Goal: Transaction & Acquisition: Purchase product/service

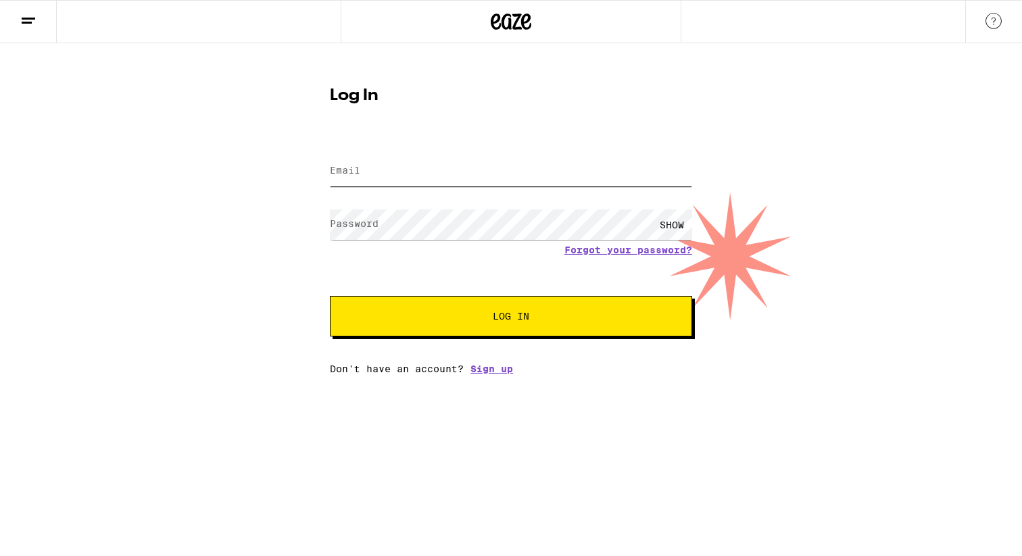
type input "[PERSON_NAME][EMAIL_ADDRESS][DOMAIN_NAME]"
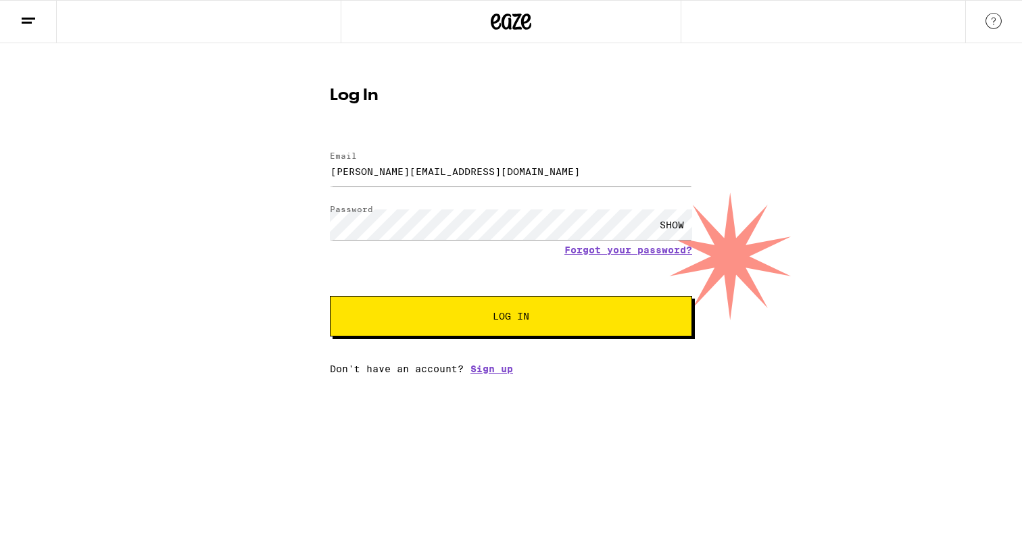
click at [404, 311] on button "Log In" at bounding box center [511, 316] width 362 height 41
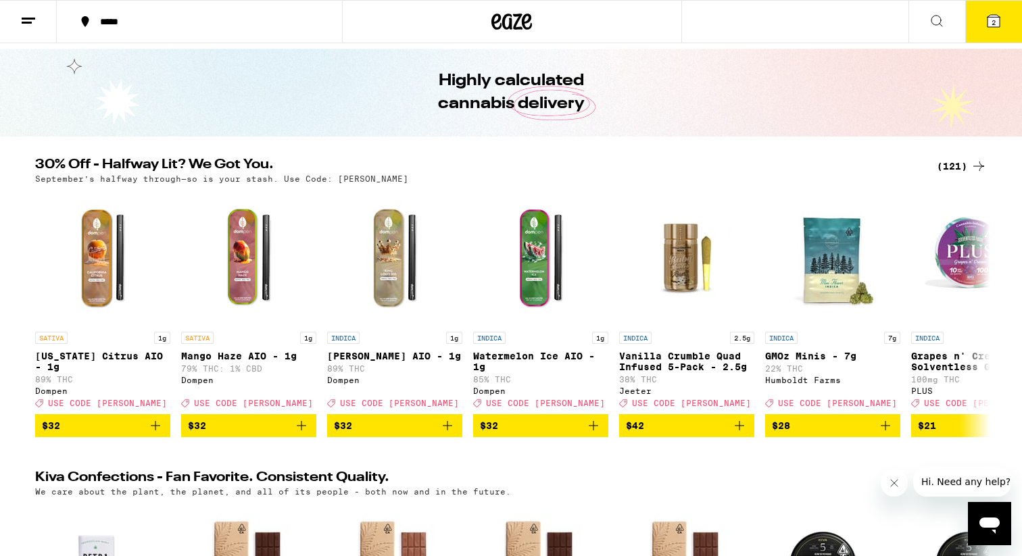
scroll to position [41, 0]
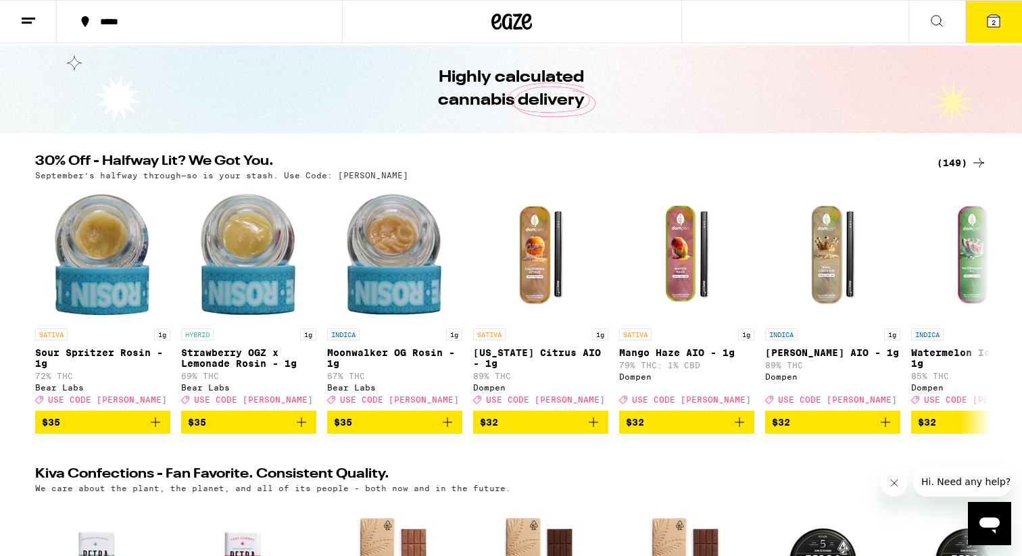
click at [955, 158] on div "(149)" at bounding box center [961, 163] width 50 height 16
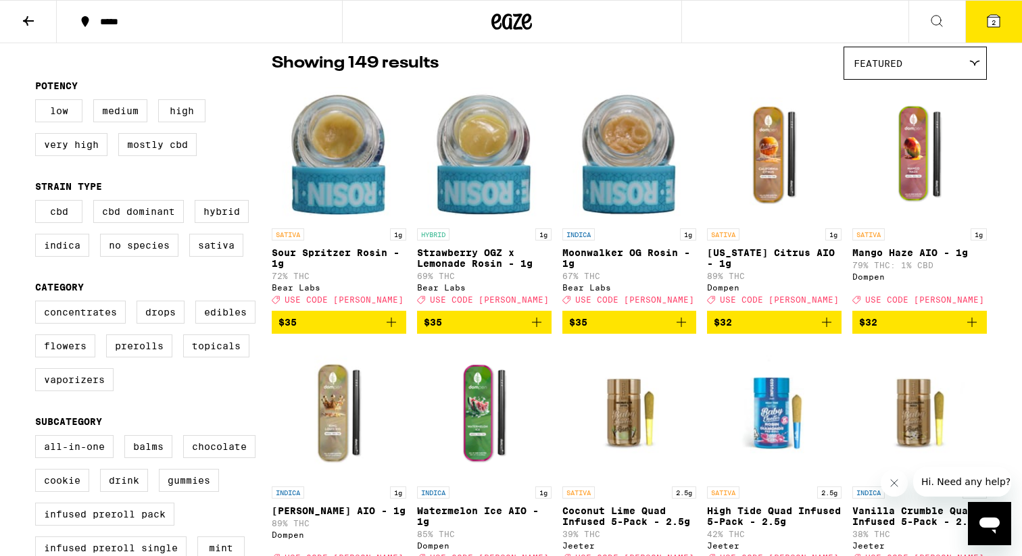
scroll to position [111, 0]
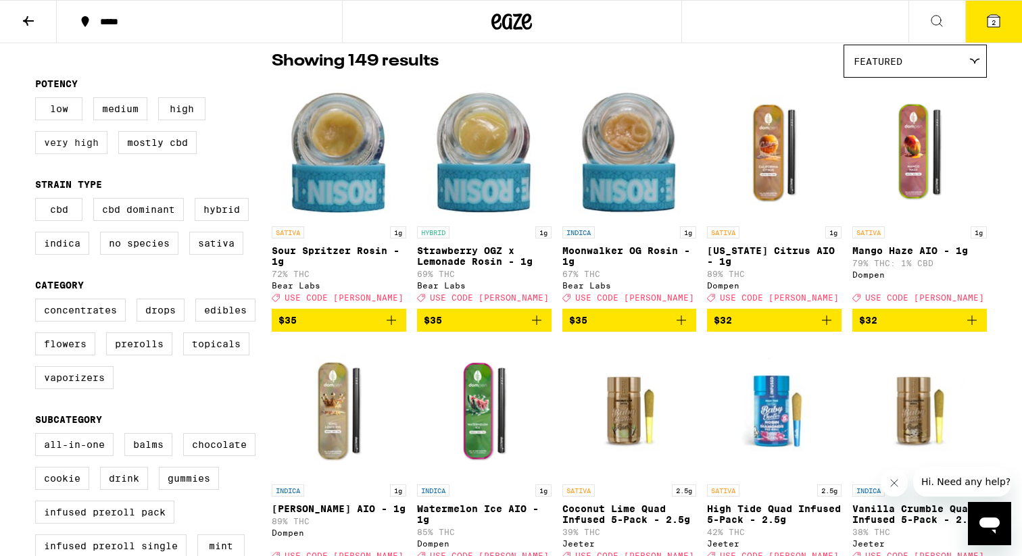
click at [62, 149] on label "Very High" at bounding box center [71, 142] width 72 height 23
click at [39, 100] on input "Very High" at bounding box center [38, 99] width 1 height 1
checkbox input "true"
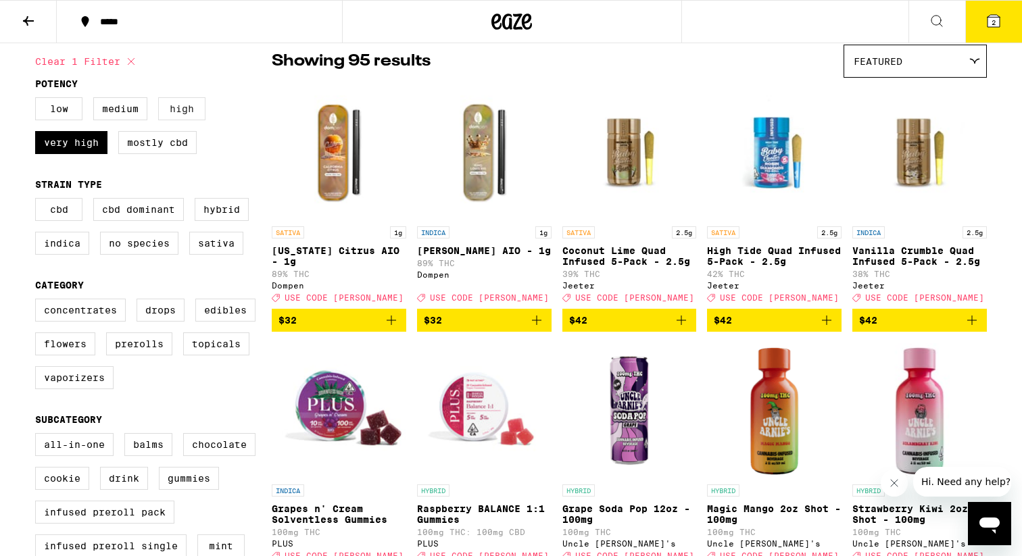
click at [190, 118] on label "High" at bounding box center [181, 108] width 47 height 23
click at [39, 100] on input "High" at bounding box center [38, 99] width 1 height 1
checkbox input "true"
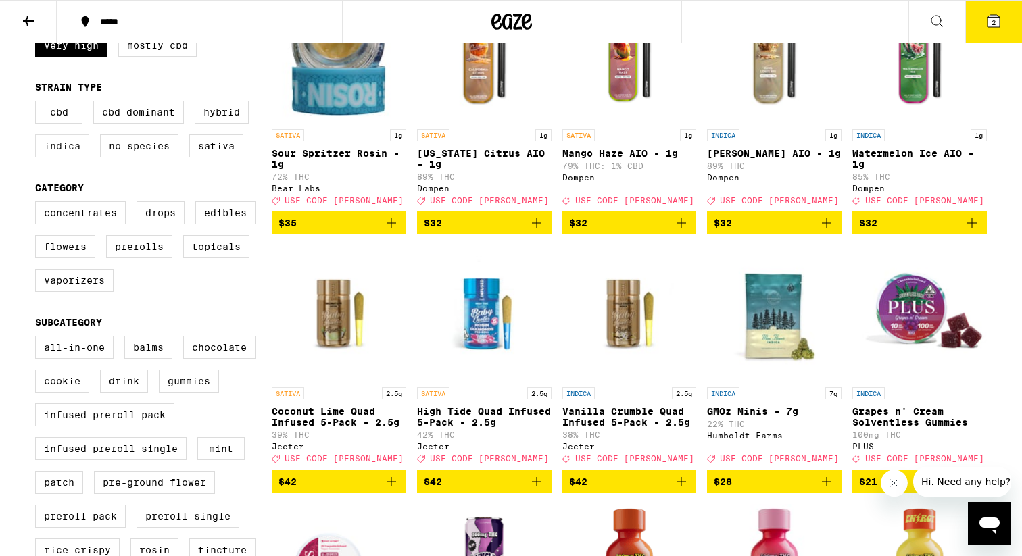
scroll to position [216, 0]
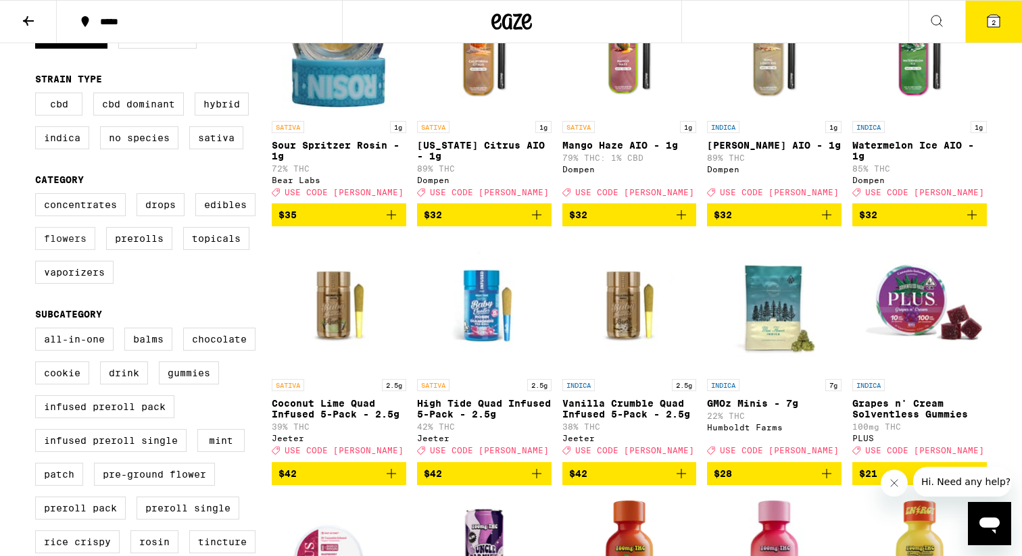
click at [53, 250] on label "Flowers" at bounding box center [65, 238] width 60 height 23
click at [39, 196] on input "Flowers" at bounding box center [38, 195] width 1 height 1
checkbox input "true"
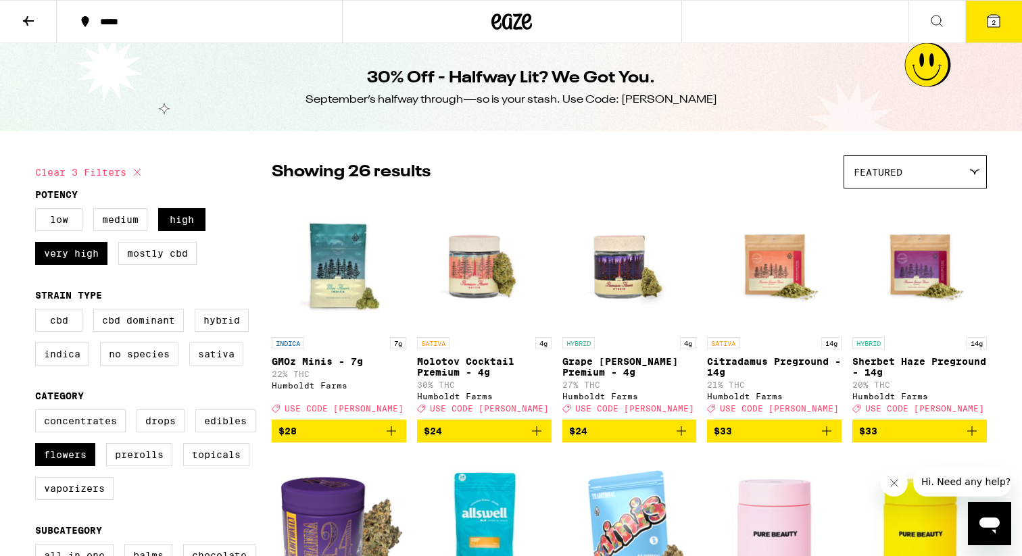
click at [929, 175] on div "Featured" at bounding box center [915, 172] width 142 height 32
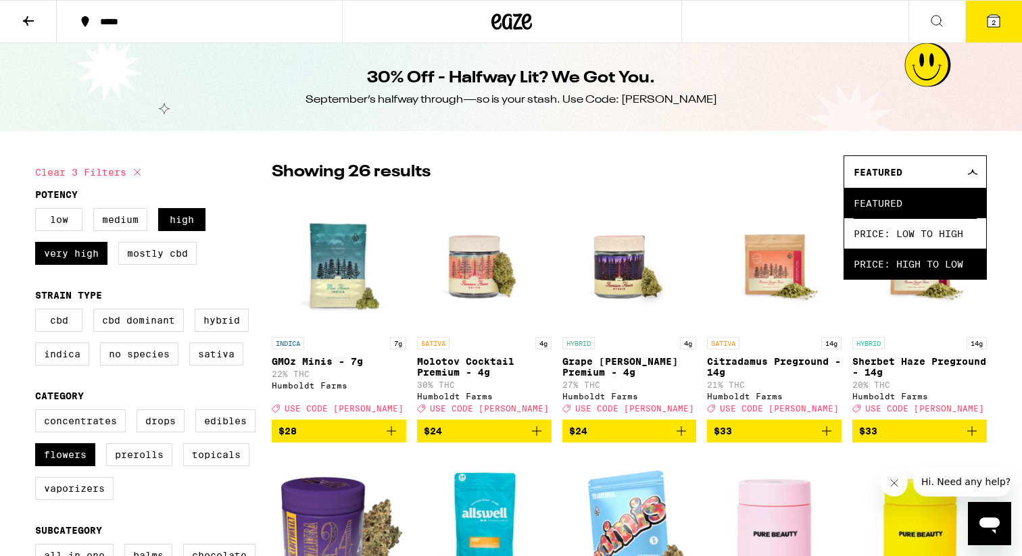
click at [895, 267] on span "Price: High to Low" at bounding box center [914, 264] width 123 height 30
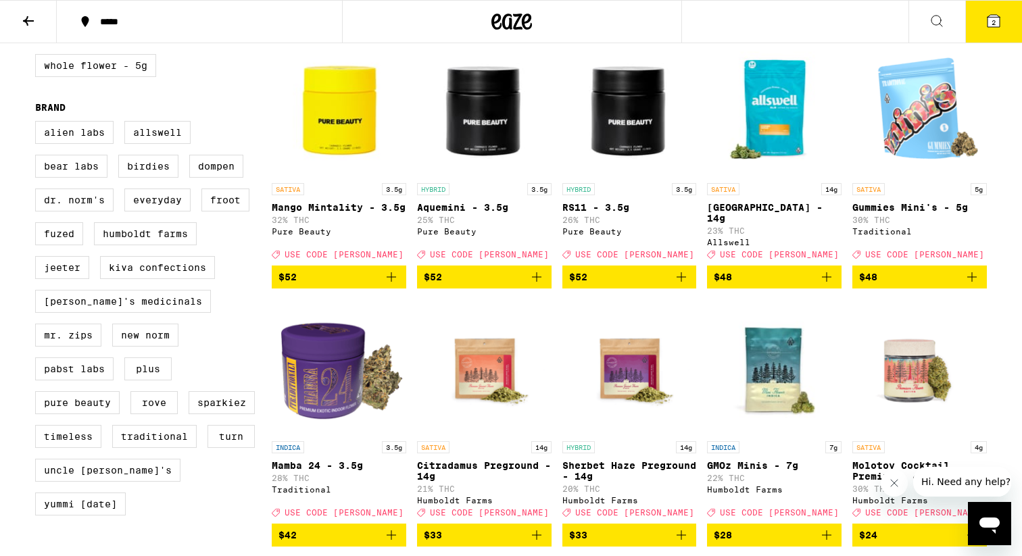
scroll to position [928, 0]
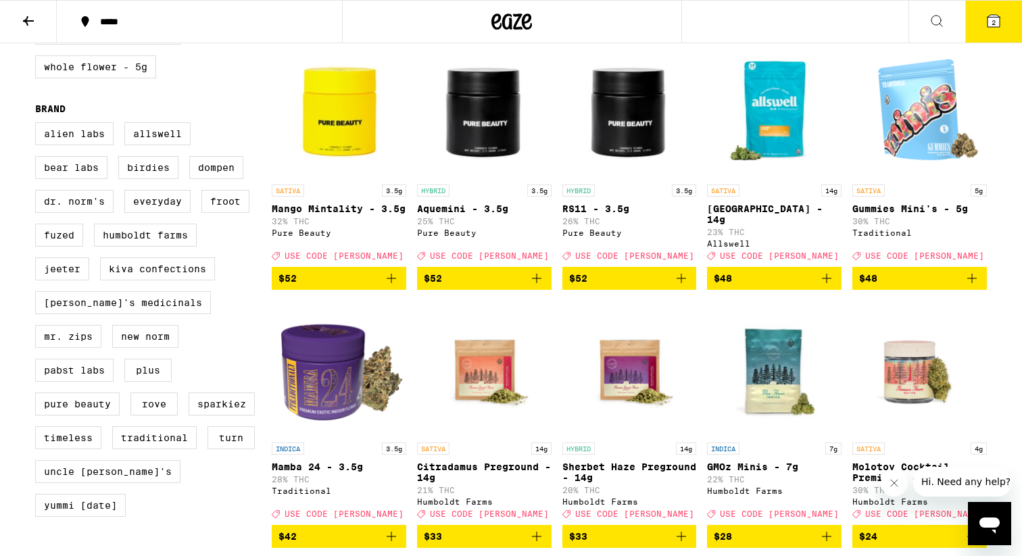
click at [764, 286] on span "$48" at bounding box center [774, 278] width 121 height 16
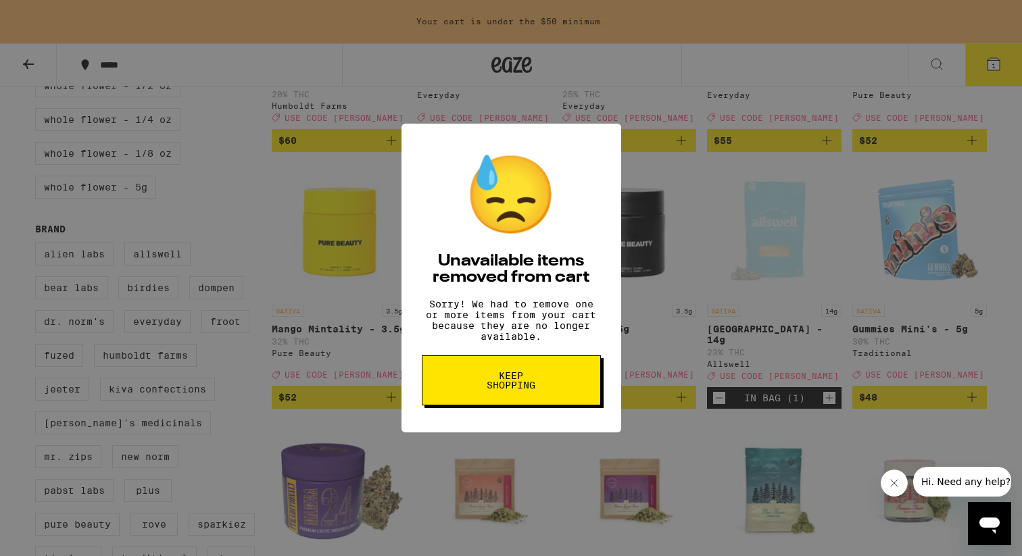
scroll to position [850, 0]
click at [1003, 256] on div "😓 Unavailable items removed from cart Sorry! We had to remove one or more items…" at bounding box center [511, 278] width 1022 height 556
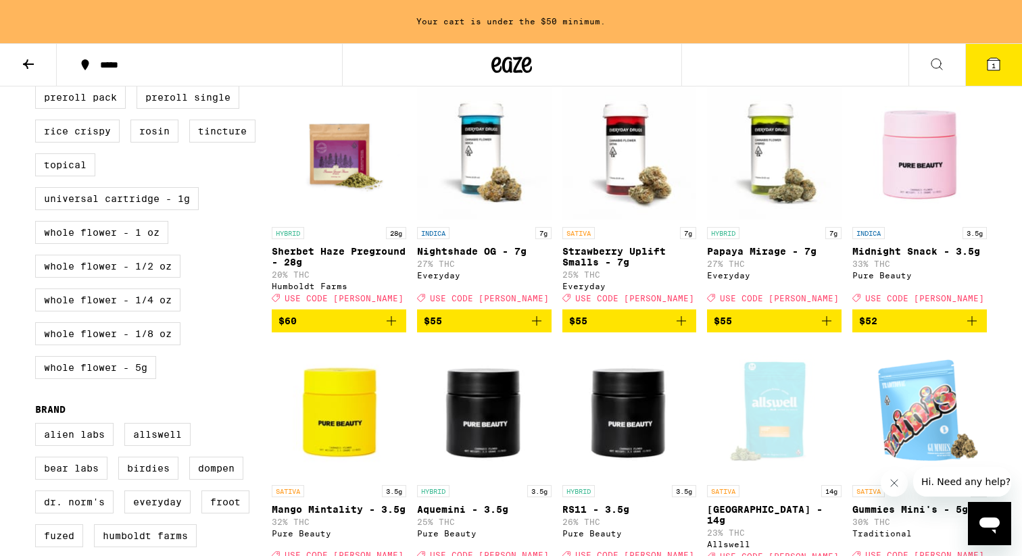
scroll to position [665, 0]
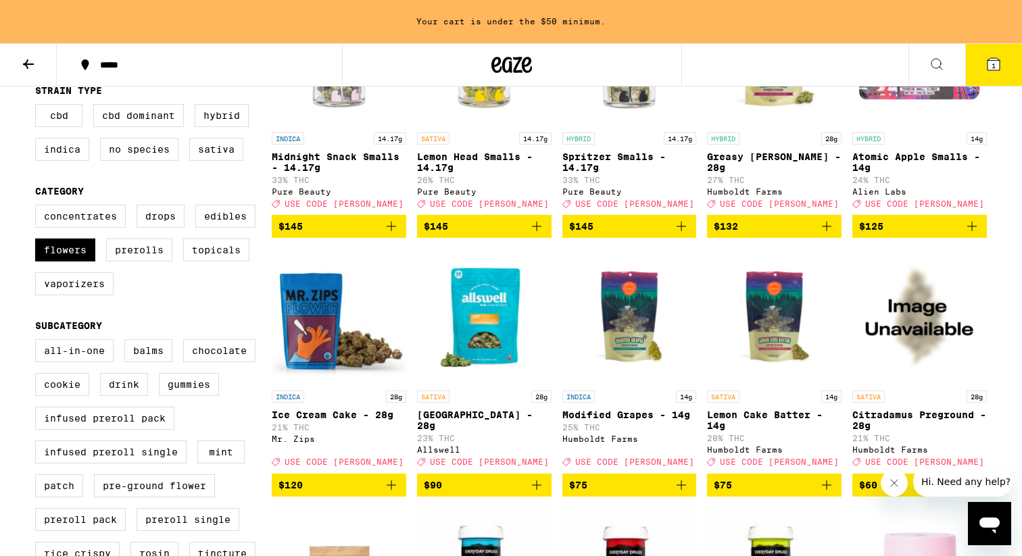
scroll to position [263, 0]
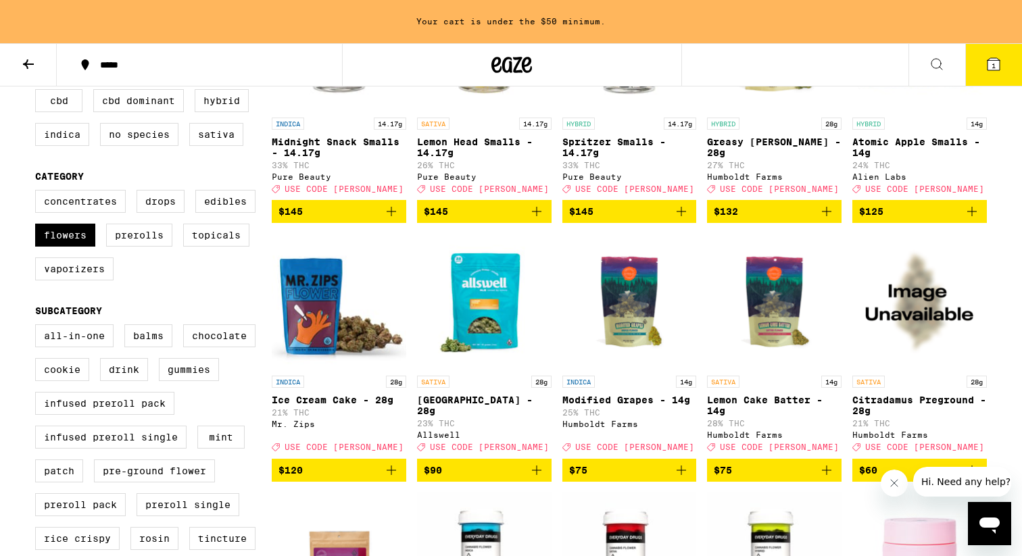
click at [994, 64] on span "1" at bounding box center [993, 65] width 4 height 8
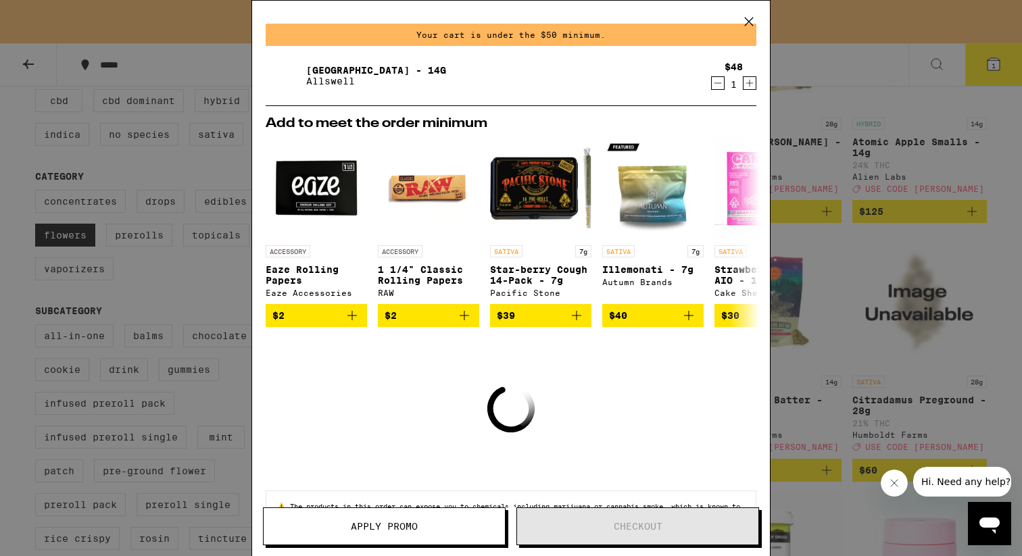
scroll to position [51, 0]
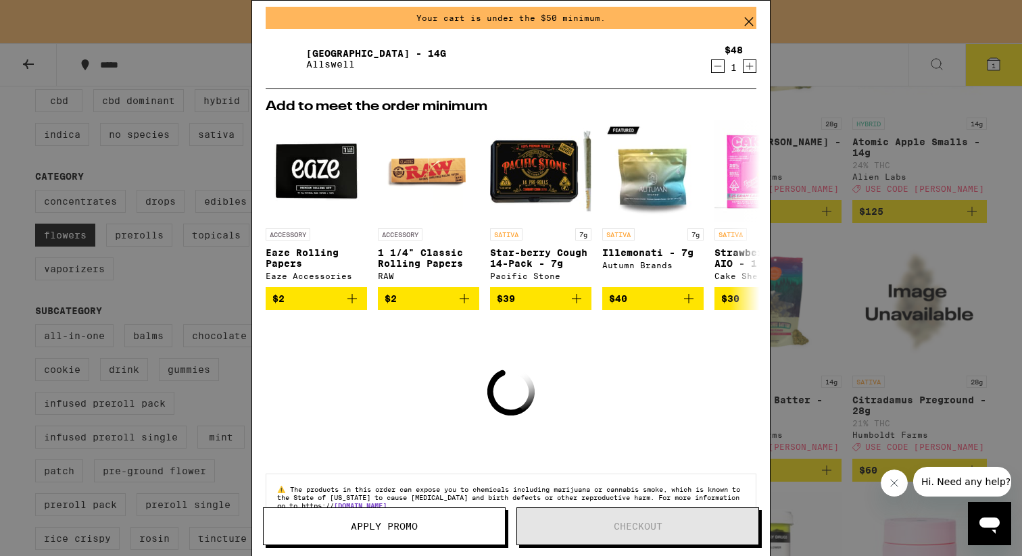
click at [986, 361] on div "Your Cart Your cart is under the $50 minimum. Garden Grove - 14g Allswell $48 1…" at bounding box center [511, 278] width 1022 height 556
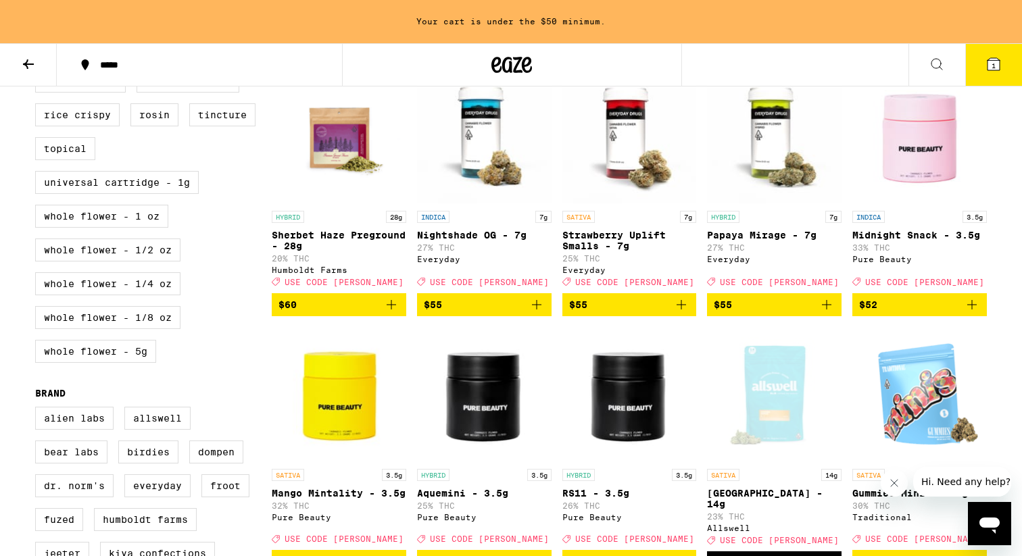
scroll to position [670, 0]
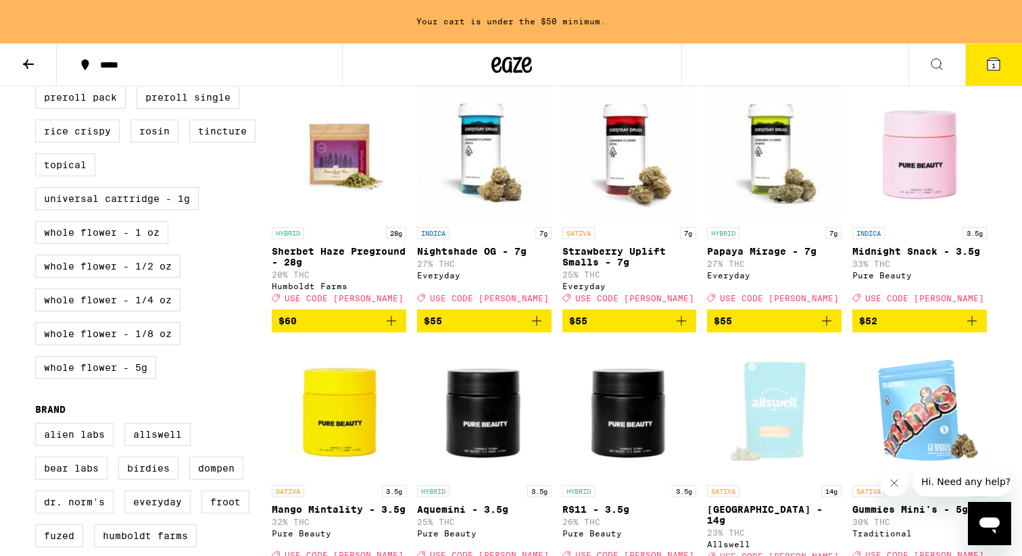
click at [458, 329] on span "$55" at bounding box center [484, 321] width 121 height 16
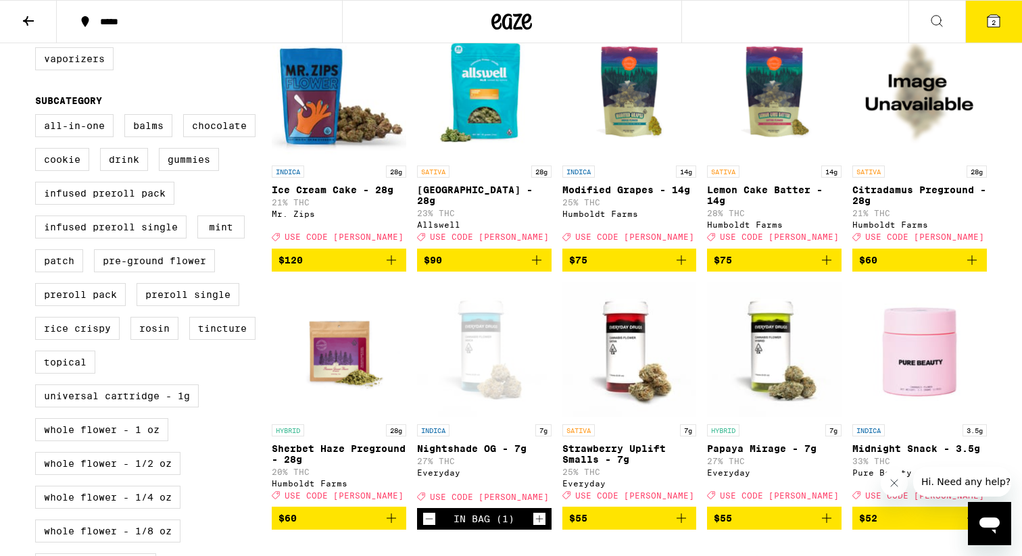
scroll to position [236, 0]
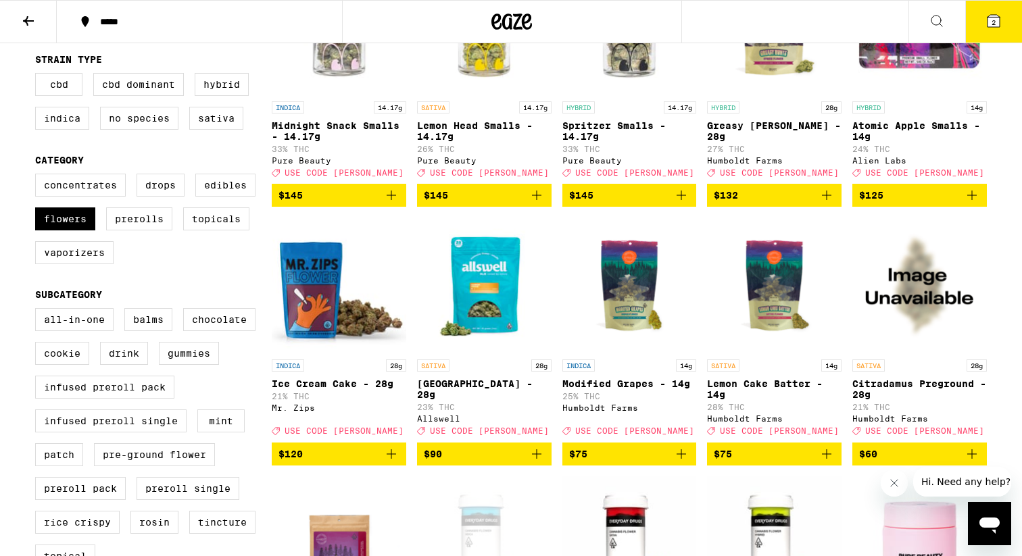
click at [990, 24] on icon at bounding box center [993, 21] width 12 height 12
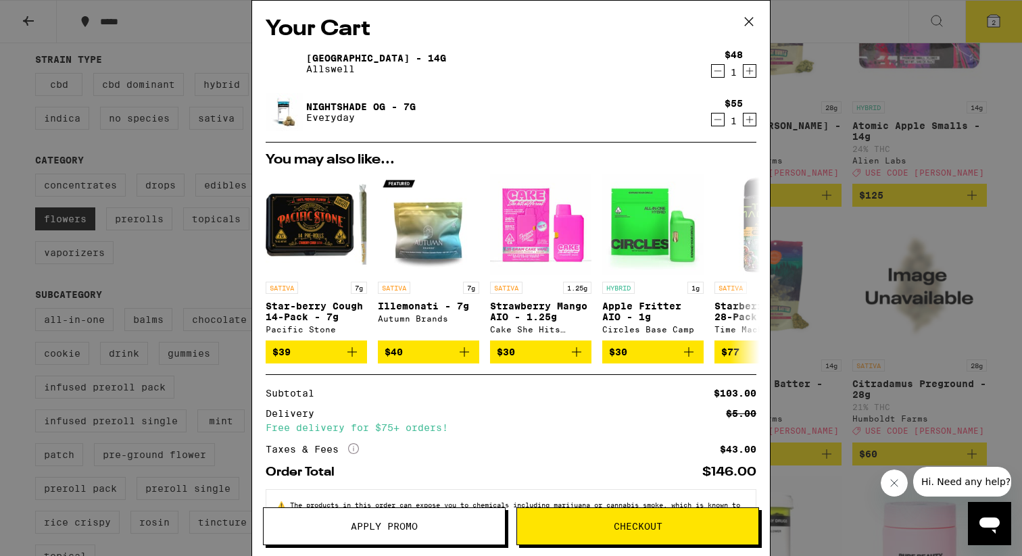
click at [354, 454] on icon "More Info" at bounding box center [353, 448] width 11 height 11
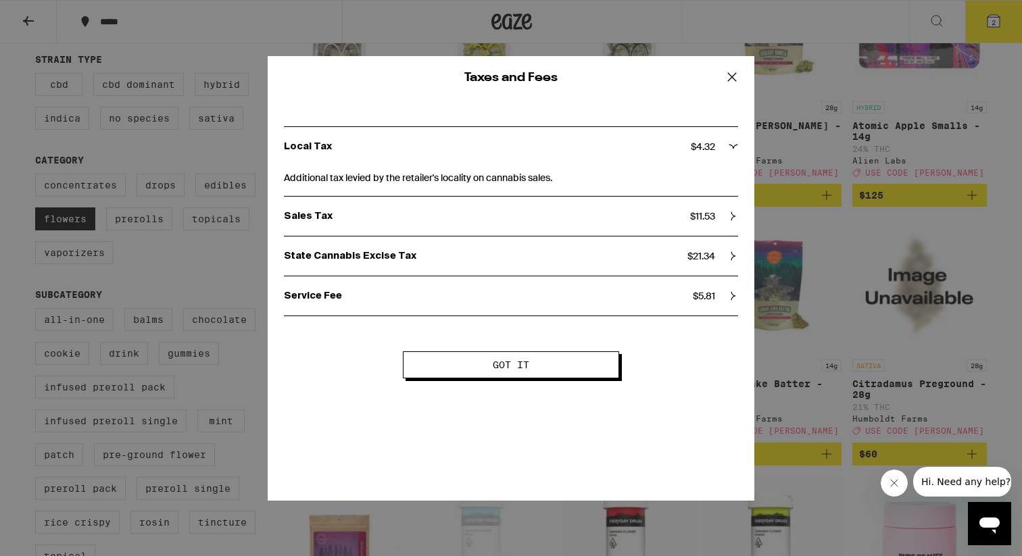
click at [732, 71] on icon at bounding box center [732, 77] width 20 height 20
